Goal: Task Accomplishment & Management: Complete application form

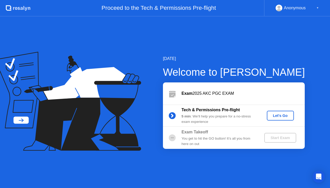
click at [279, 118] on div "Let's Go" at bounding box center [280, 116] width 23 height 4
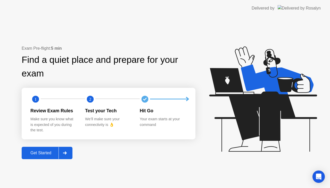
click at [107, 174] on div "Exam Pre-flight: 5 min Find a quiet place and prepare for your exam 1 2 Review …" at bounding box center [165, 103] width 330 height 172
click at [66, 153] on icon at bounding box center [65, 153] width 4 height 3
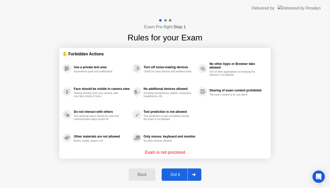
click at [175, 173] on div "Got it" at bounding box center [175, 175] width 24 height 5
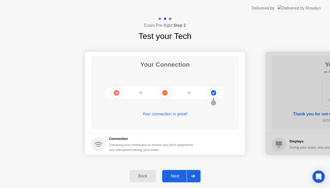
click at [194, 174] on div at bounding box center [193, 177] width 12 height 12
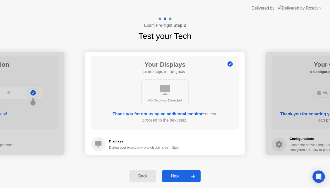
click at [153, 178] on div "Back" at bounding box center [142, 176] width 23 height 5
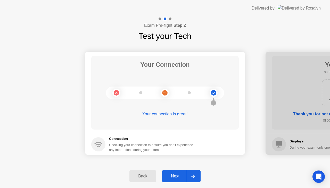
click at [193, 180] on div at bounding box center [193, 177] width 12 height 12
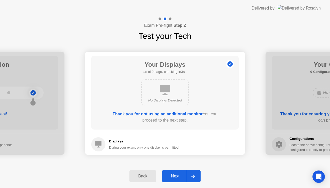
click at [191, 175] on div at bounding box center [193, 177] width 12 height 12
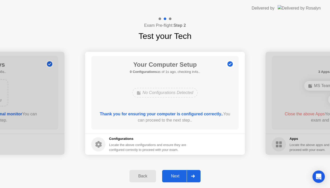
click at [185, 177] on div "Next" at bounding box center [175, 176] width 23 height 5
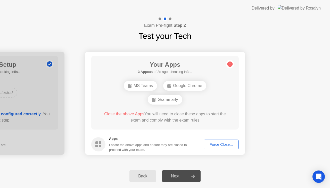
click at [227, 146] on div "Force Close..." at bounding box center [221, 145] width 31 height 4
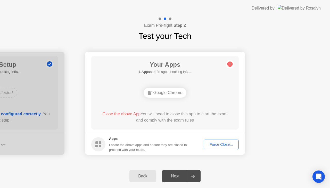
click at [210, 147] on div "Force Close..." at bounding box center [221, 145] width 31 height 4
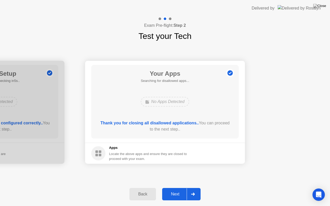
click at [177, 188] on div "Next" at bounding box center [175, 194] width 23 height 5
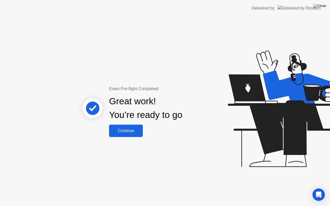
click at [134, 134] on button "Continue" at bounding box center [126, 131] width 34 height 12
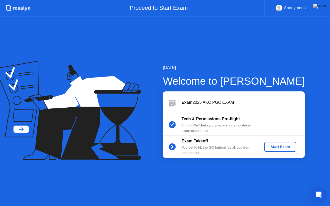
click at [273, 147] on div "Start Exam" at bounding box center [281, 147] width 28 height 4
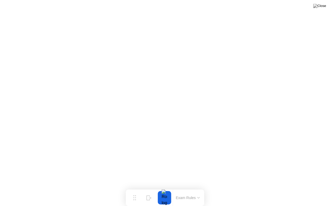
click at [198, 188] on button "Exam Rules" at bounding box center [187, 198] width 27 height 5
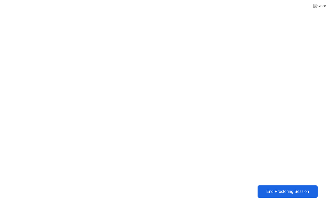
click at [299, 188] on div "End Proctoring Session" at bounding box center [287, 192] width 57 height 5
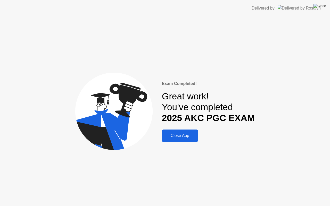
click at [322, 7] on img at bounding box center [319, 6] width 13 height 4
